Goal: Ask a question

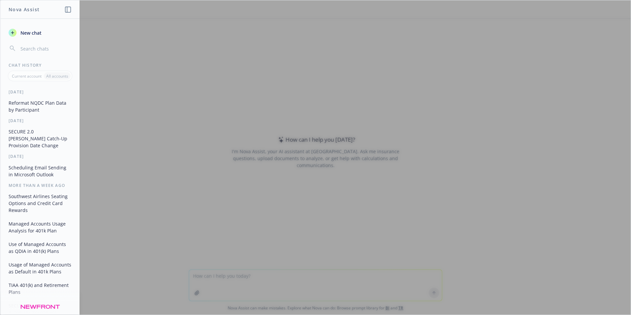
click at [217, 276] on div at bounding box center [315, 157] width 630 height 314
click at [212, 274] on div at bounding box center [315, 157] width 630 height 314
click at [31, 34] on span "New chat" at bounding box center [30, 32] width 22 height 7
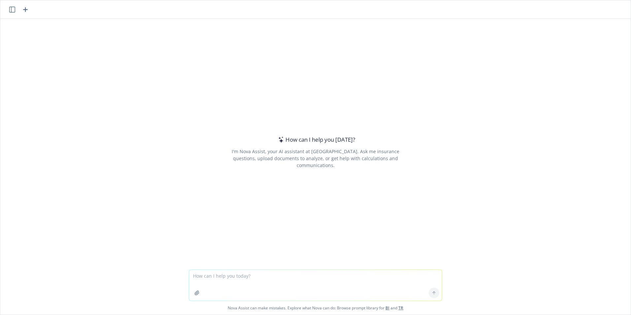
click at [215, 275] on textarea at bounding box center [315, 285] width 253 height 31
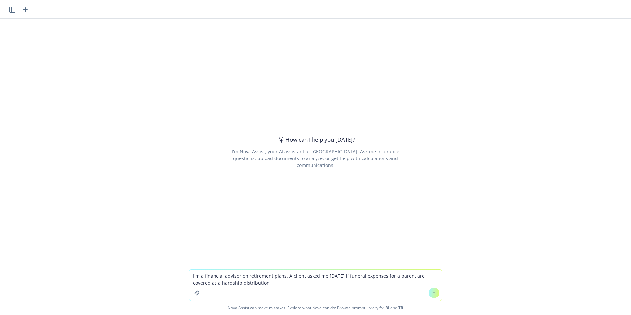
type textarea "I'm a financial advisor on retirement plans. A client asked me [DATE] if funera…"
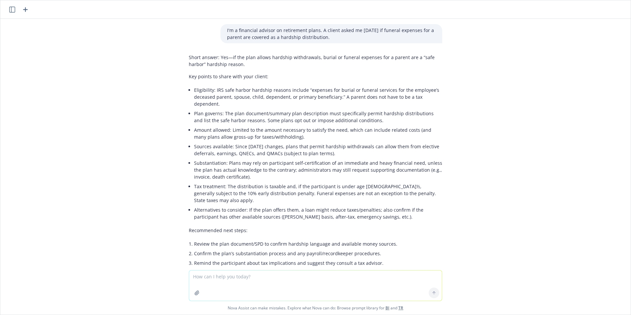
scroll to position [33, 0]
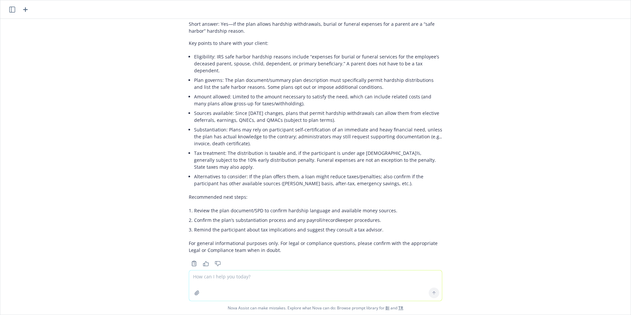
drag, startPoint x: 217, startPoint y: 275, endPoint x: 227, endPoint y: 279, distance: 10.5
click at [217, 276] on textarea at bounding box center [315, 285] width 253 height 30
type textarea "W"
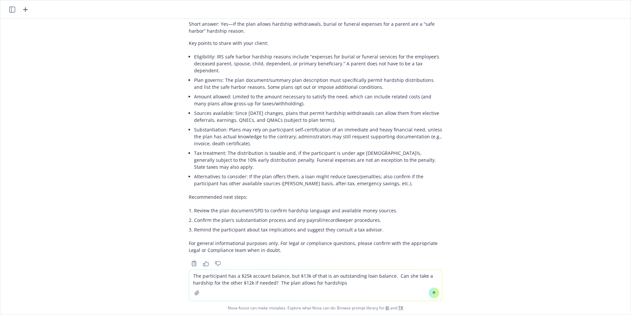
type textarea "The participant has a $25k account balance, but $13k of that is an outstanding …"
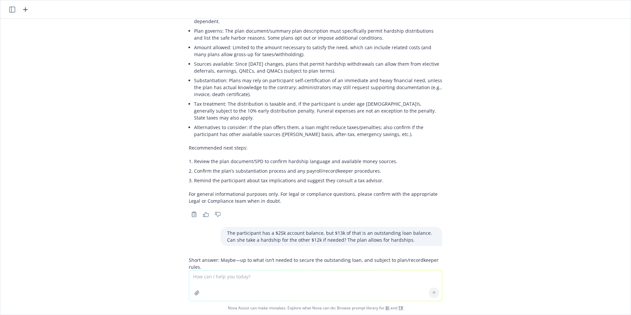
scroll to position [0, 0]
